Goal: Transaction & Acquisition: Download file/media

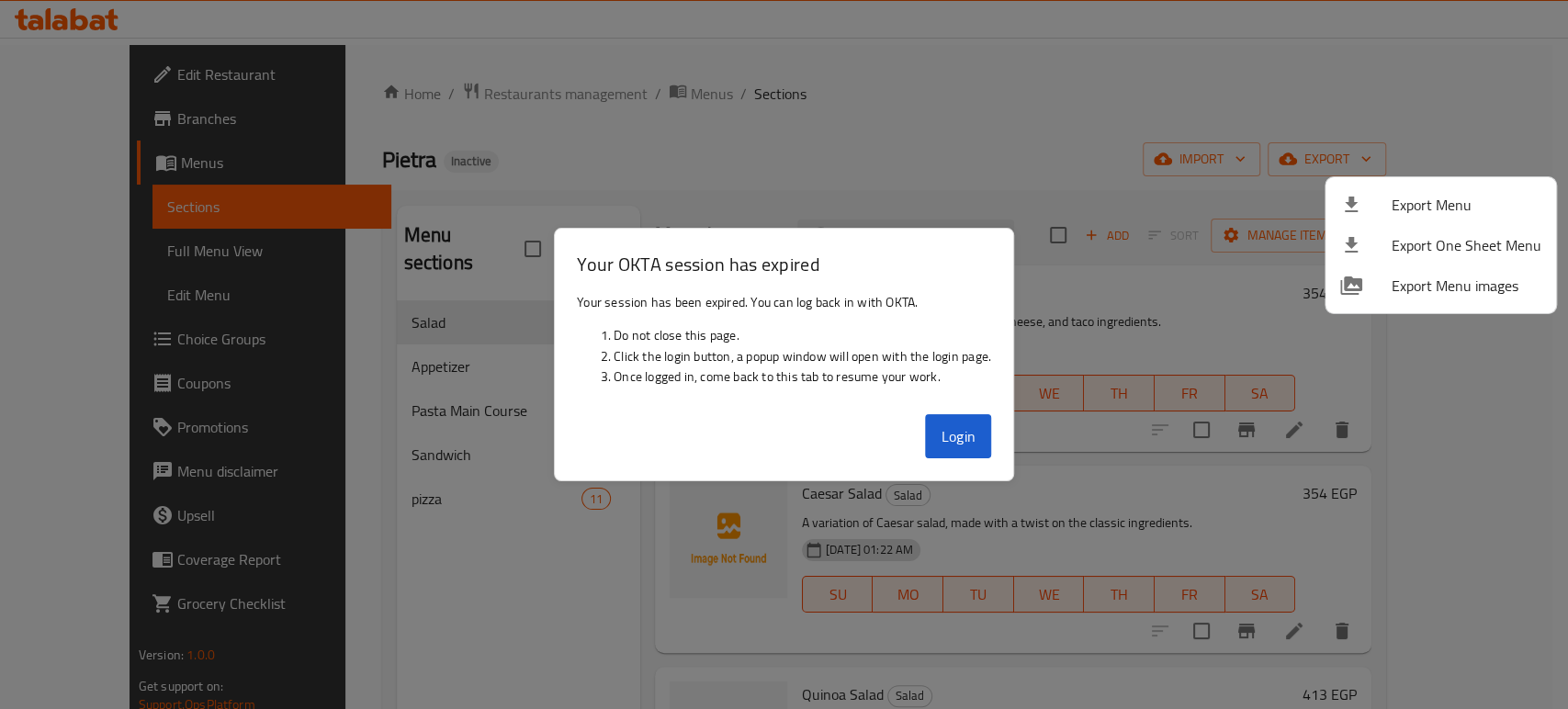
click at [951, 434] on div at bounding box center [784, 354] width 1568 height 709
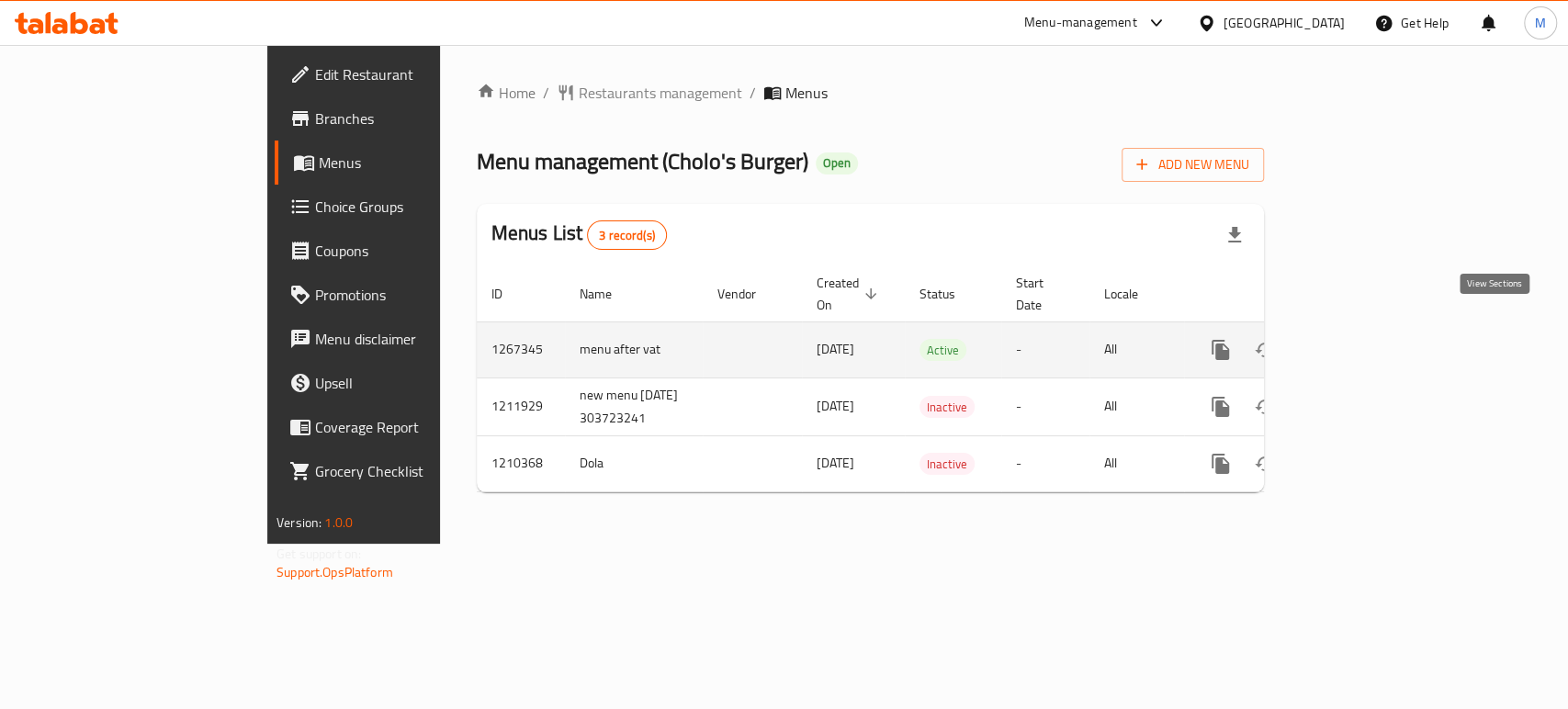
click at [1361, 342] on icon "enhanced table" at bounding box center [1352, 350] width 17 height 17
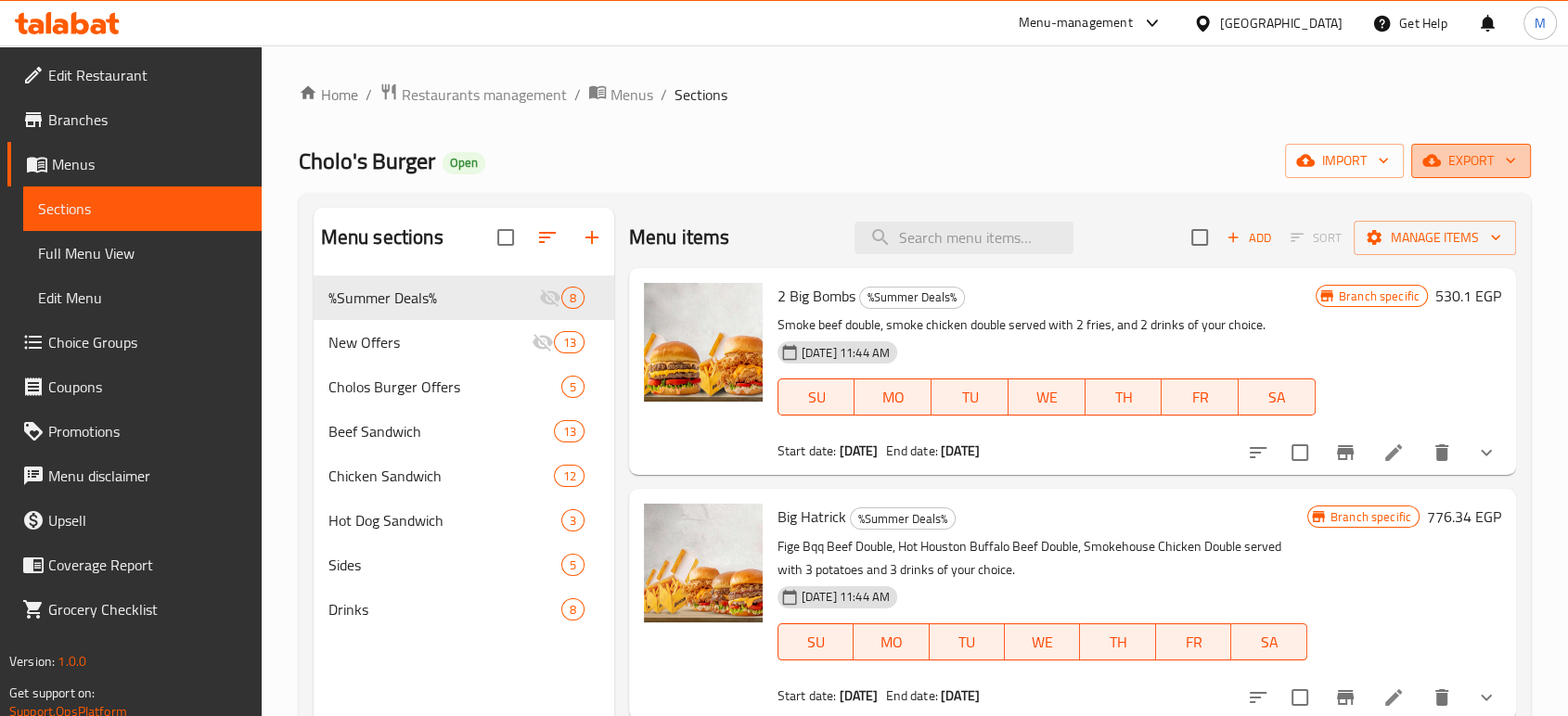
click at [1462, 154] on span "export" at bounding box center [1471, 161] width 90 height 23
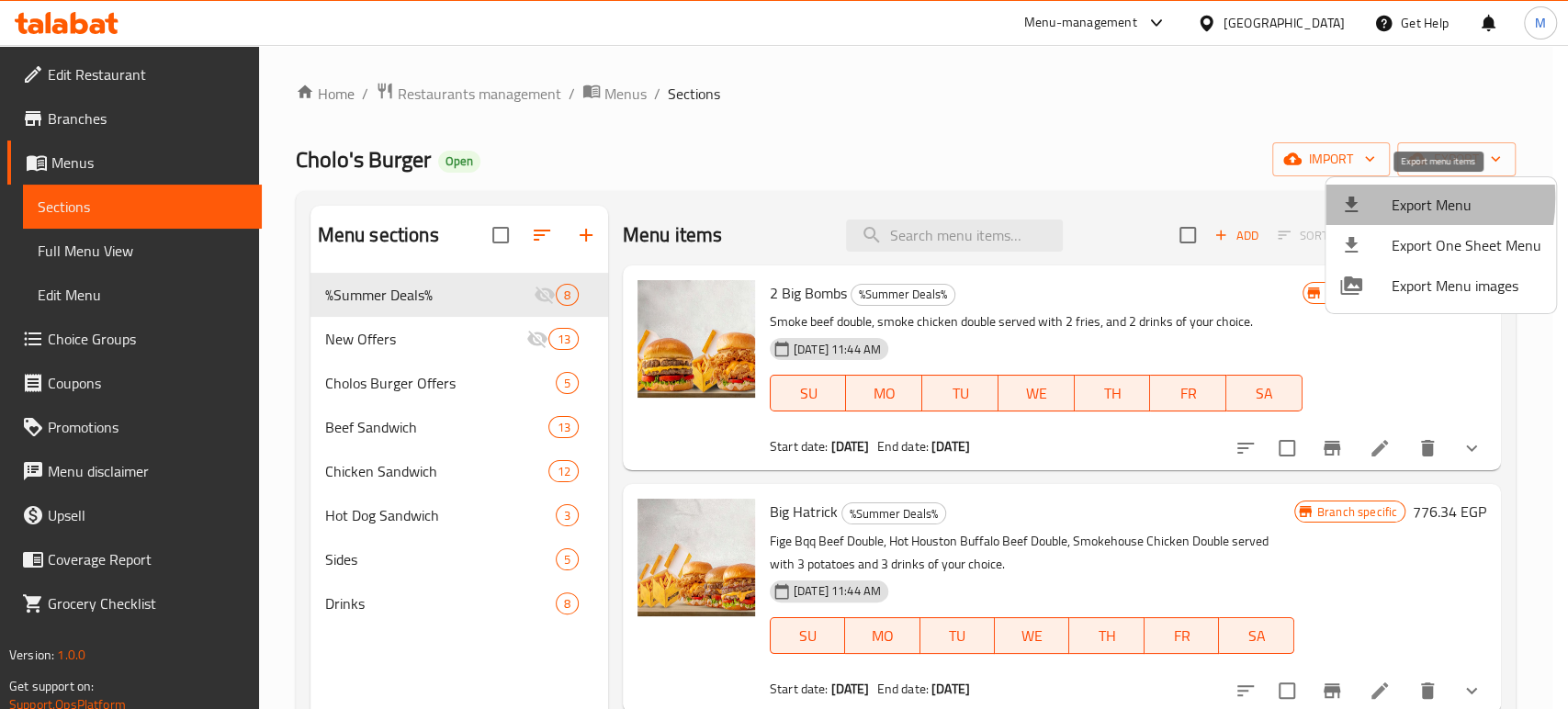
click at [1382, 199] on div at bounding box center [1366, 205] width 51 height 22
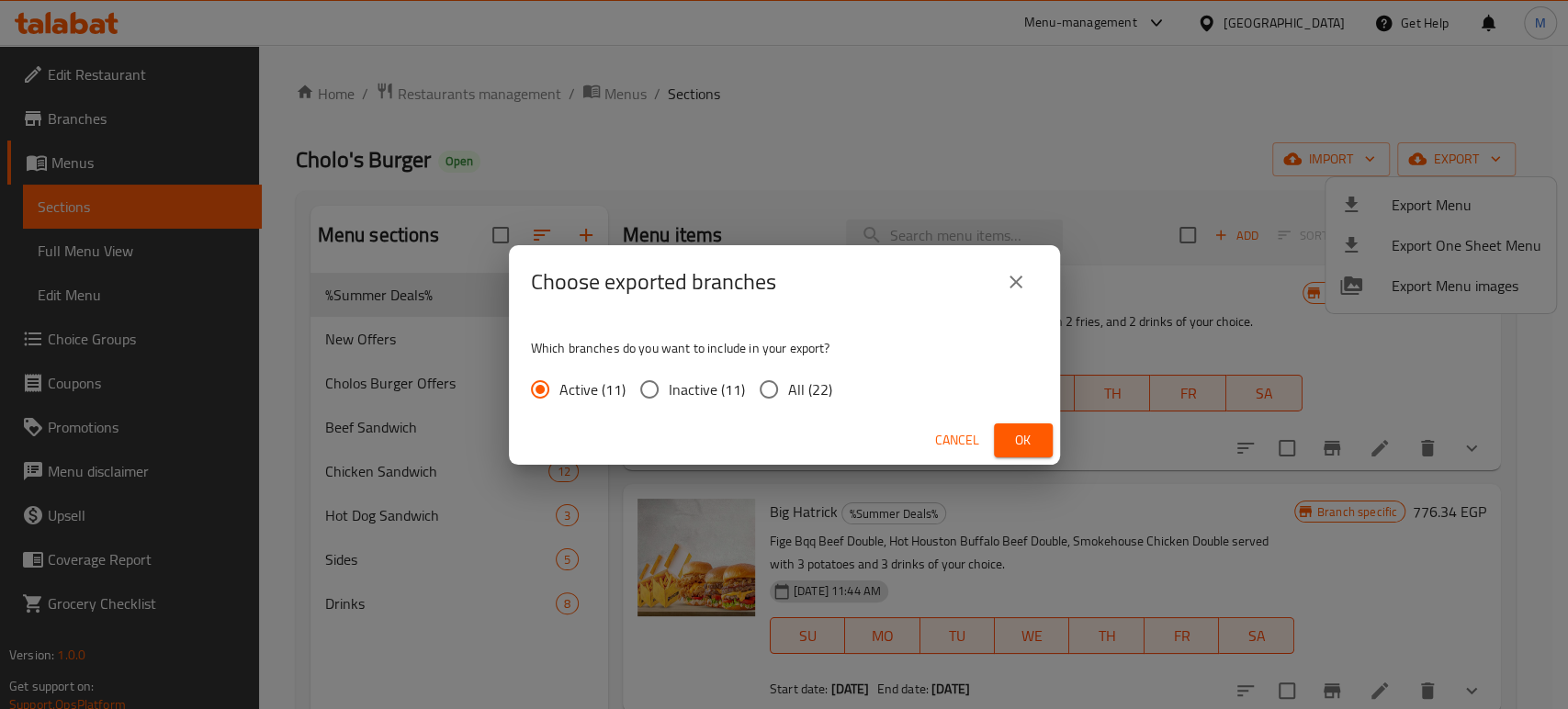
click at [759, 388] on input "All (22)" at bounding box center [768, 389] width 39 height 39
radio input "true"
click at [1021, 432] on span "Ok" at bounding box center [1023, 440] width 30 height 23
